Goal: Transaction & Acquisition: Book appointment/travel/reservation

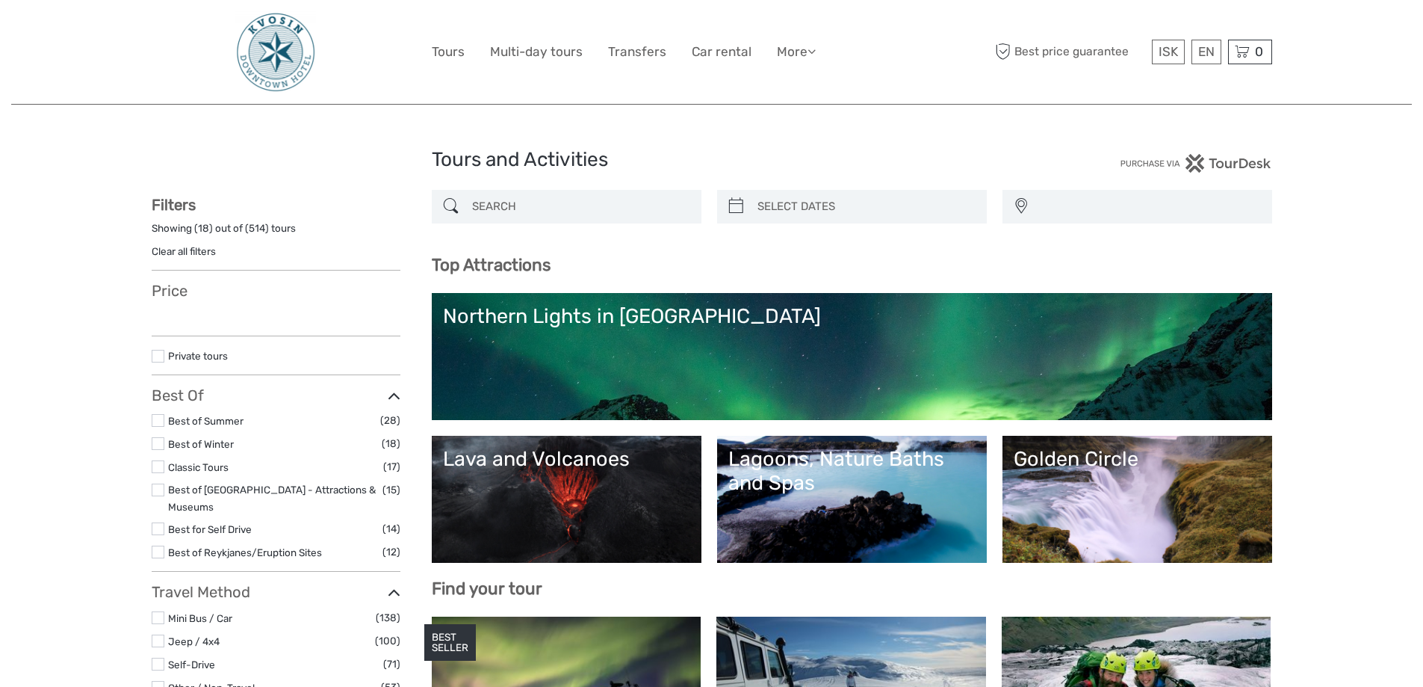
select select
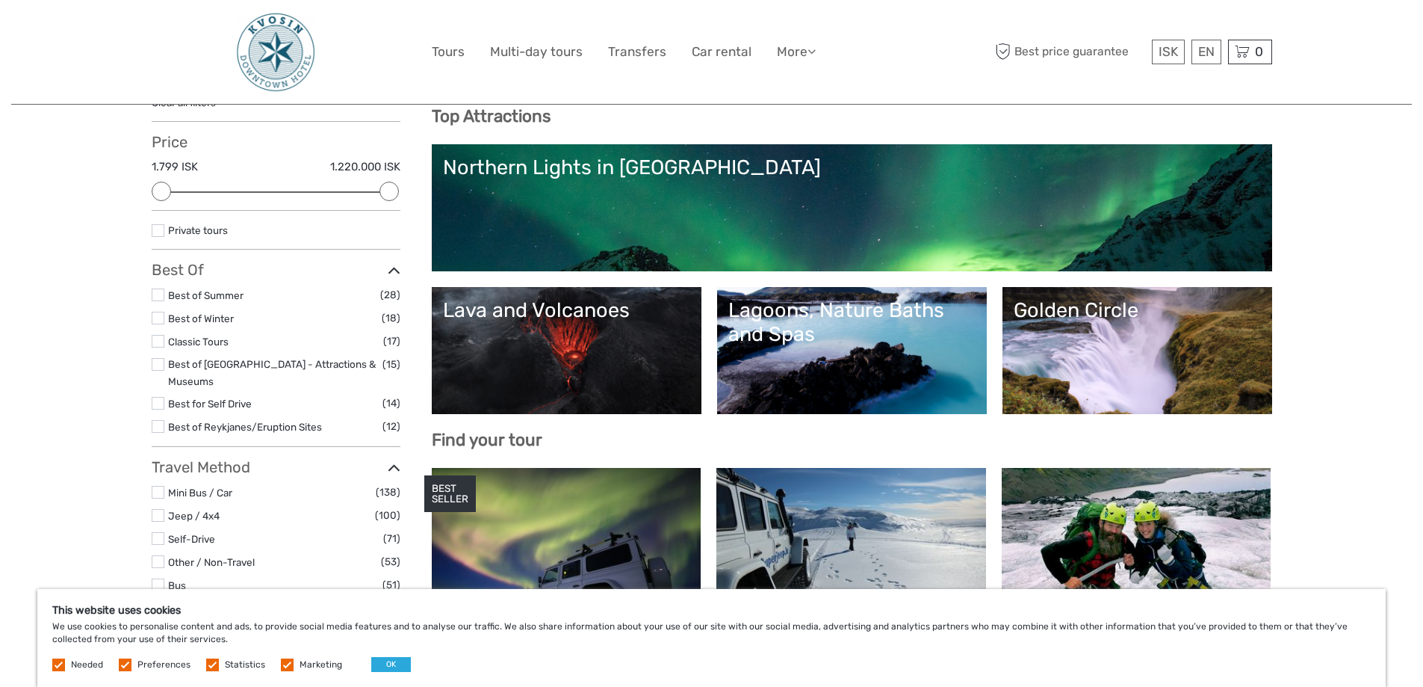
scroll to position [149, 0]
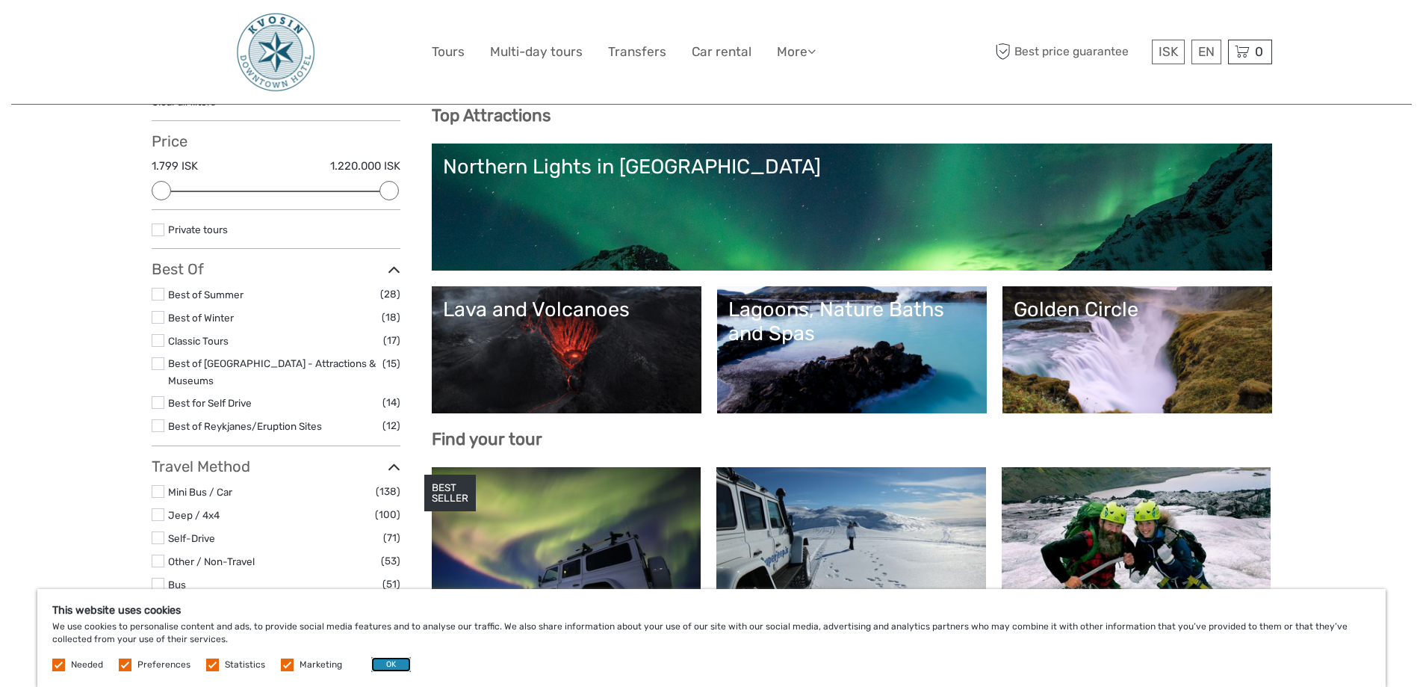
click at [374, 667] on button "OK" at bounding box center [391, 664] width 40 height 15
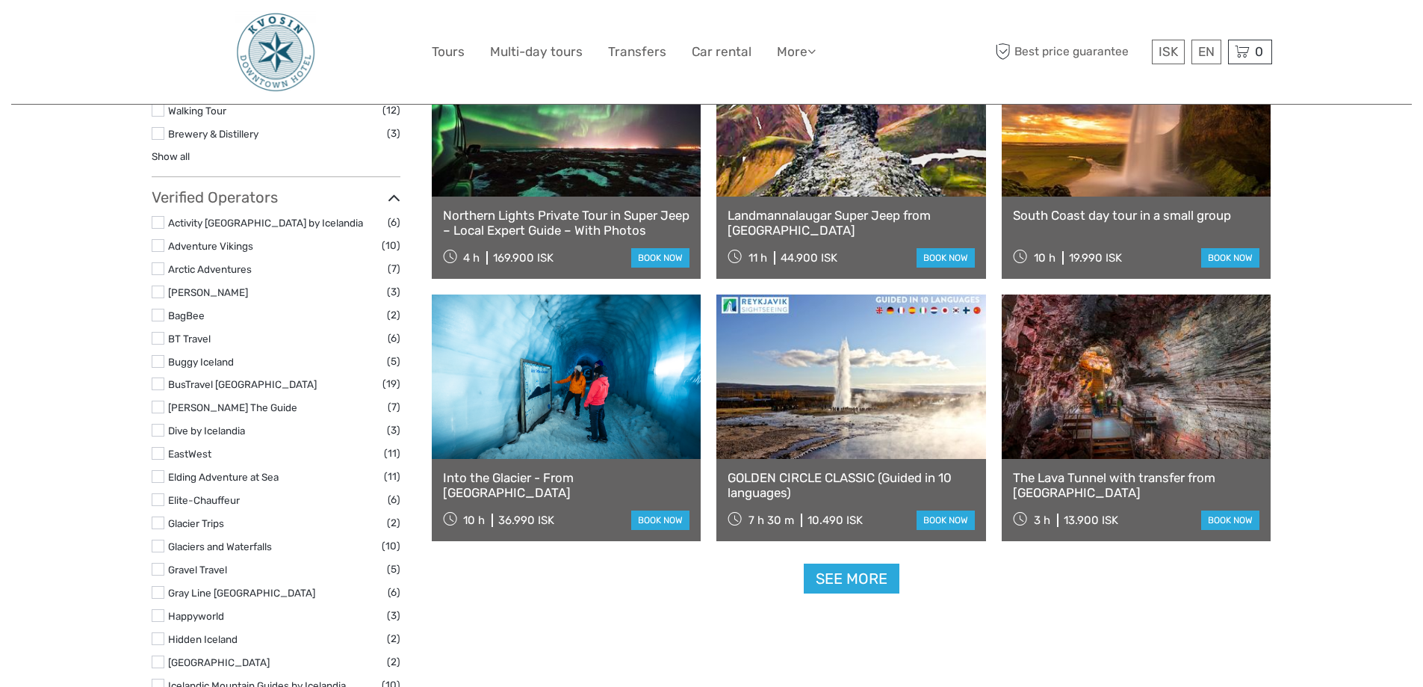
scroll to position [1644, 0]
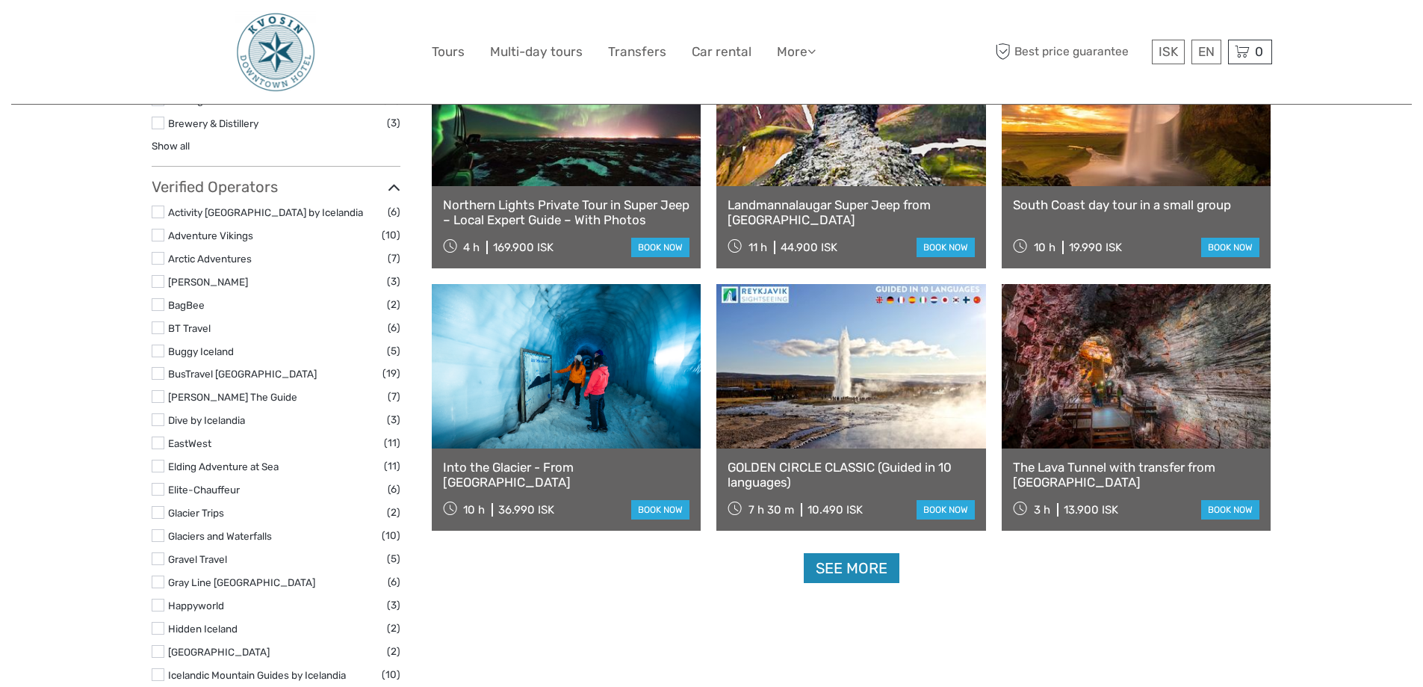
click at [860, 570] on link "See more" at bounding box center [852, 568] width 96 height 31
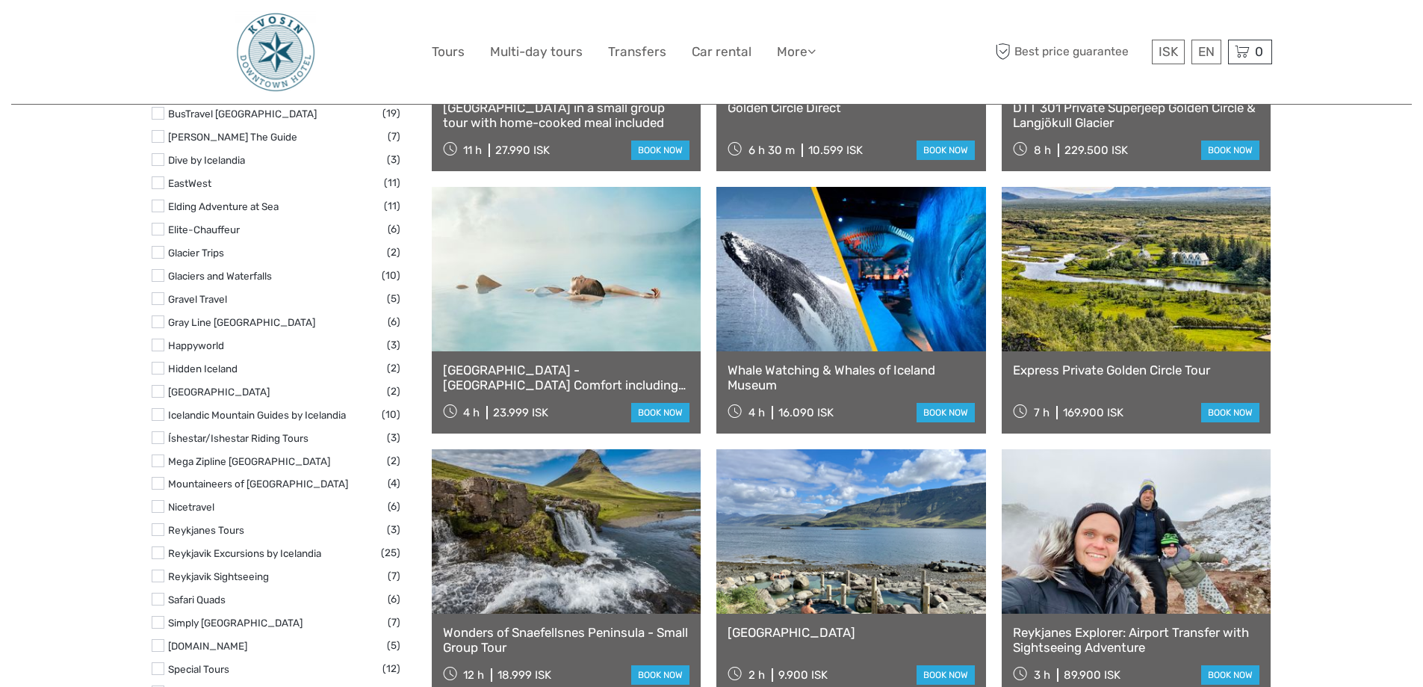
scroll to position [1943, 0]
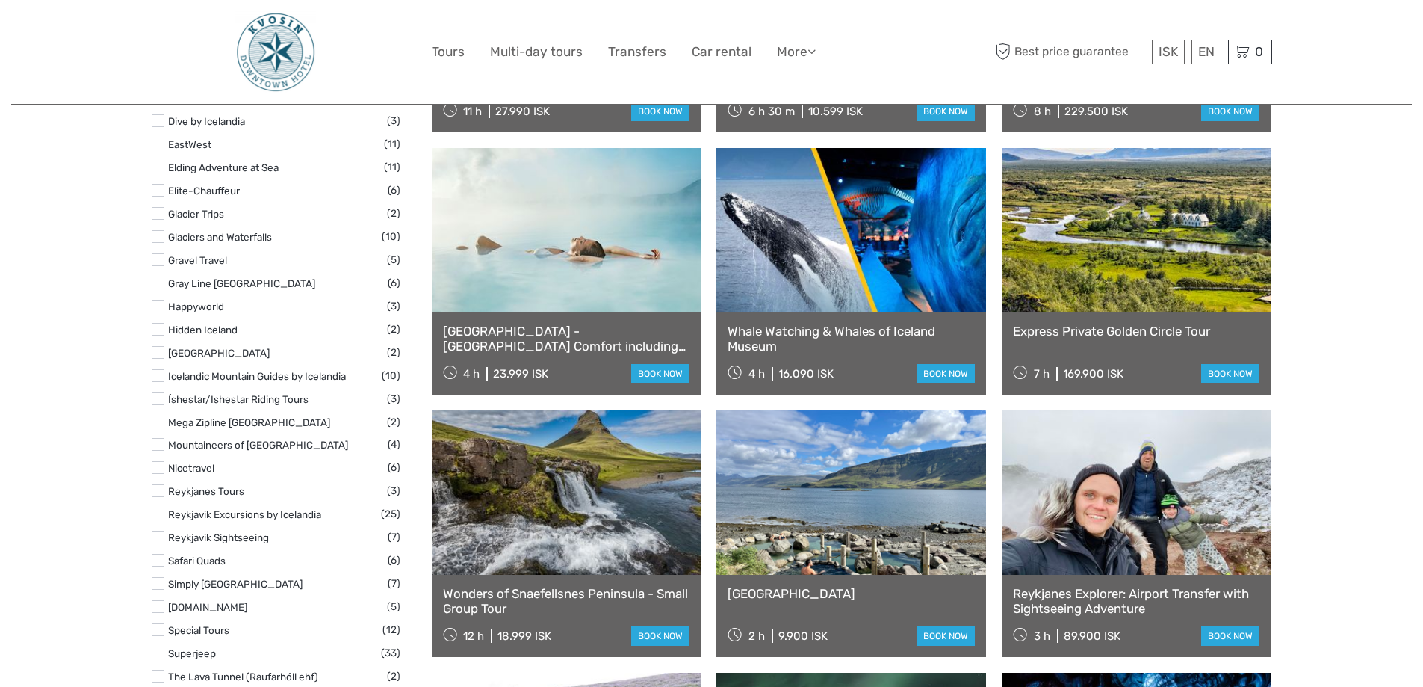
click at [539, 288] on link at bounding box center [567, 230] width 270 height 164
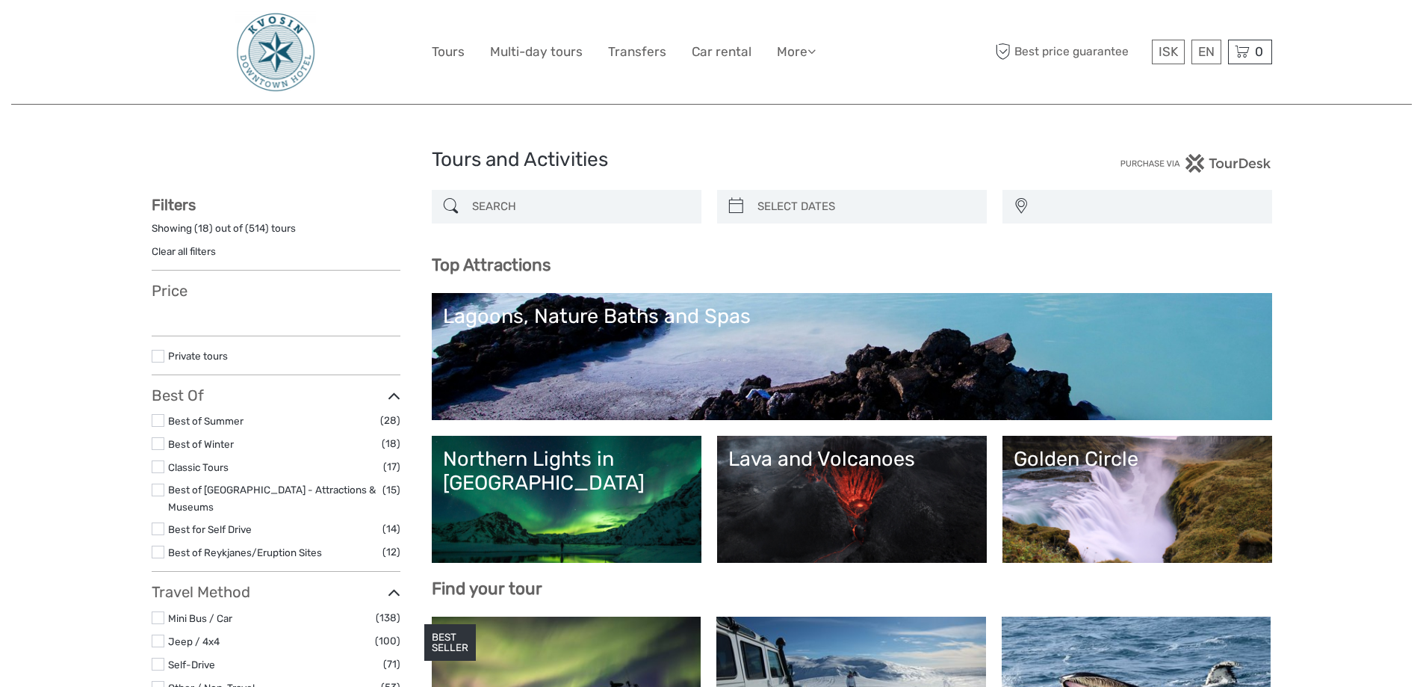
select select
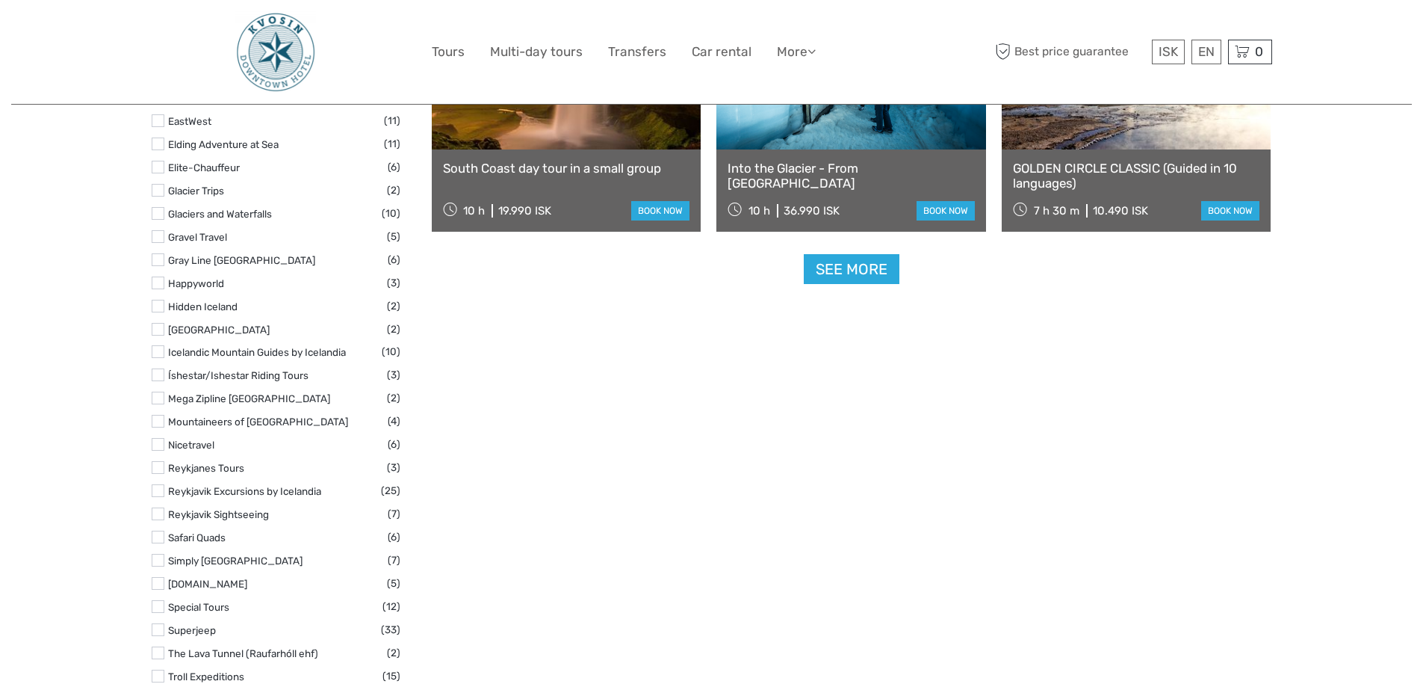
select select
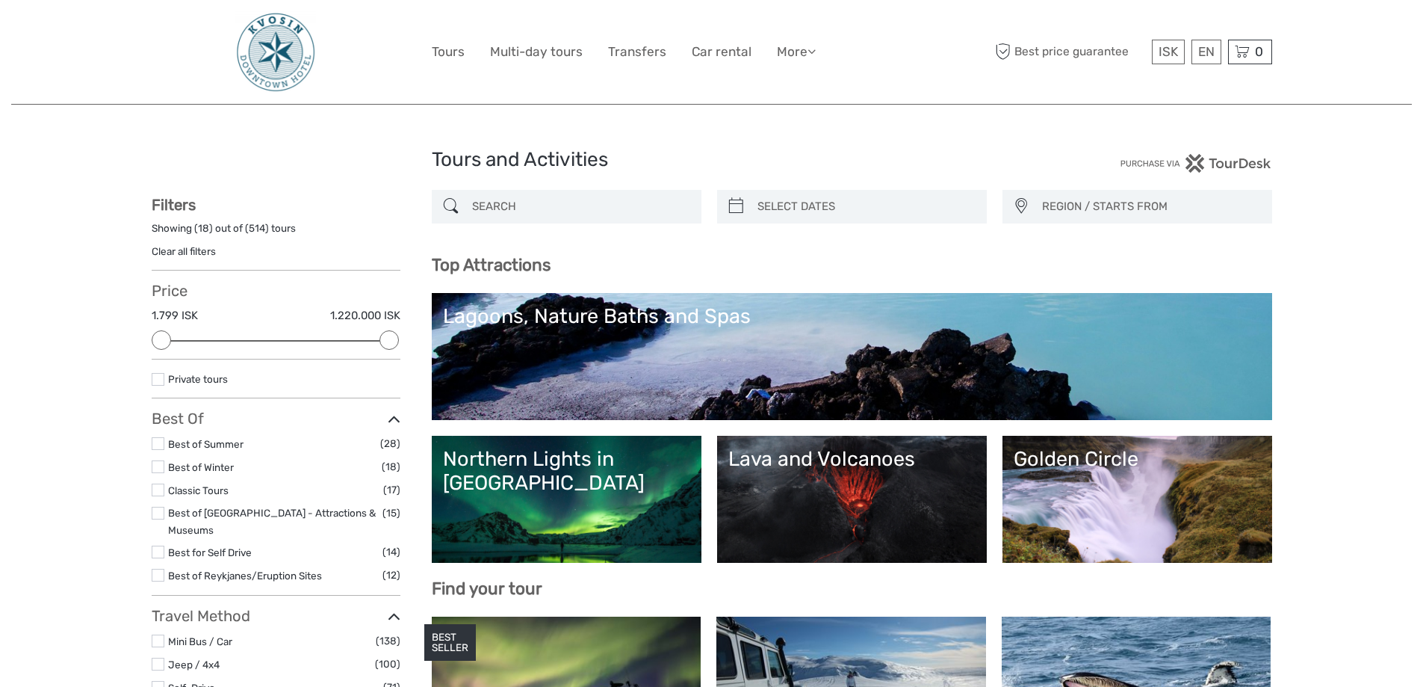
scroll to position [1644, 0]
